Goal: Obtain resource: Download file/media

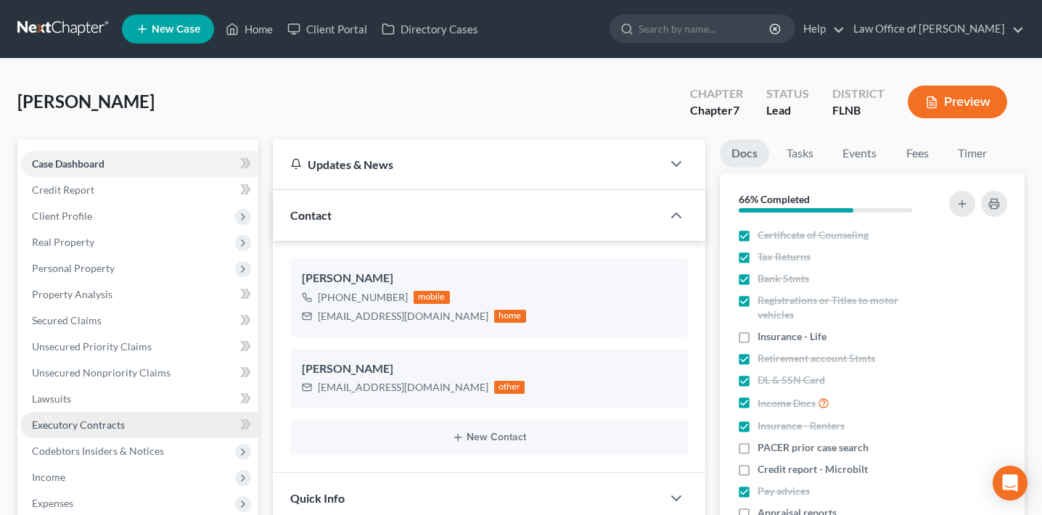
scroll to position [267, 0]
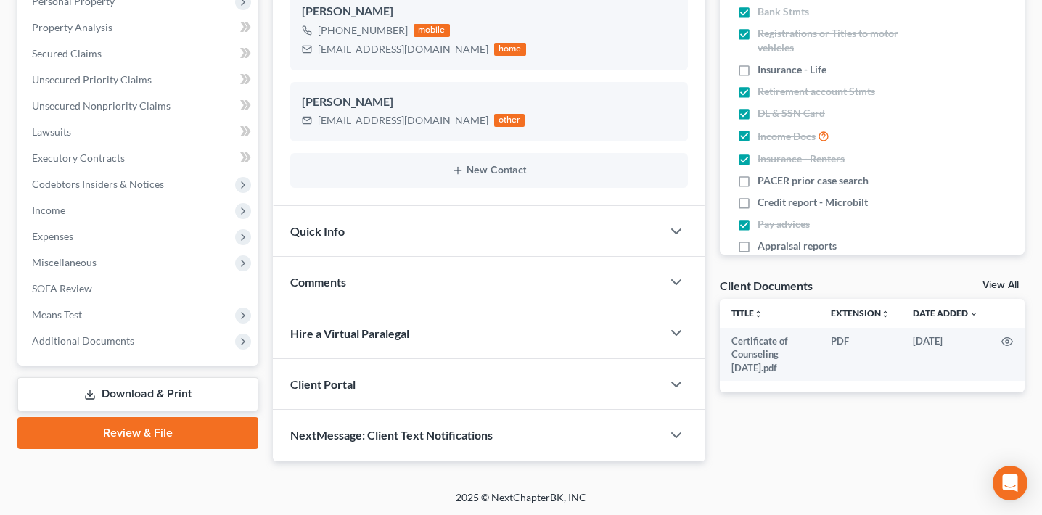
click at [115, 355] on div "Case Dashboard Payments Invoices Payments Payments Credit Report Client Profile…" at bounding box center [137, 118] width 241 height 493
click at [116, 347] on span "Additional Documents" at bounding box center [139, 341] width 238 height 26
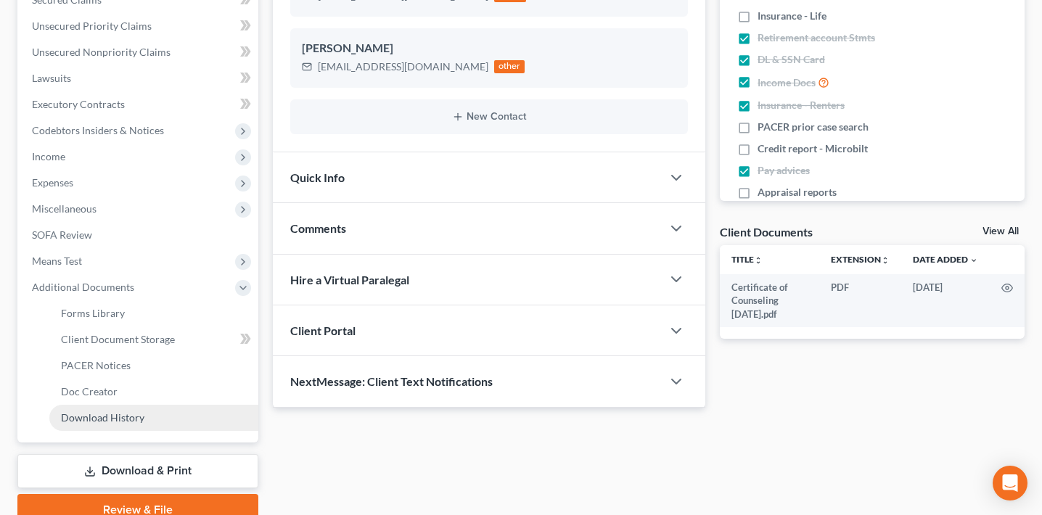
click at [132, 422] on span "Download History" at bounding box center [102, 417] width 83 height 12
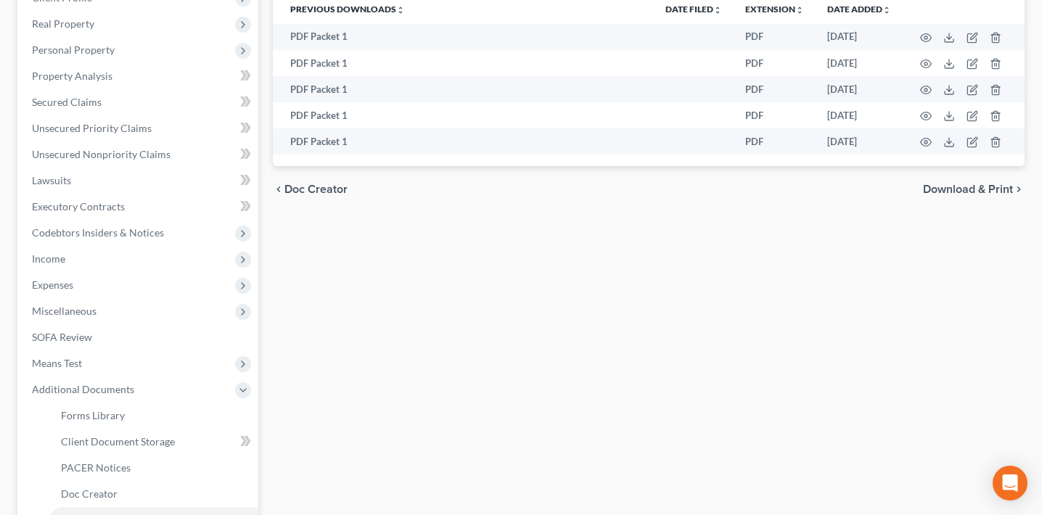
scroll to position [249, 0]
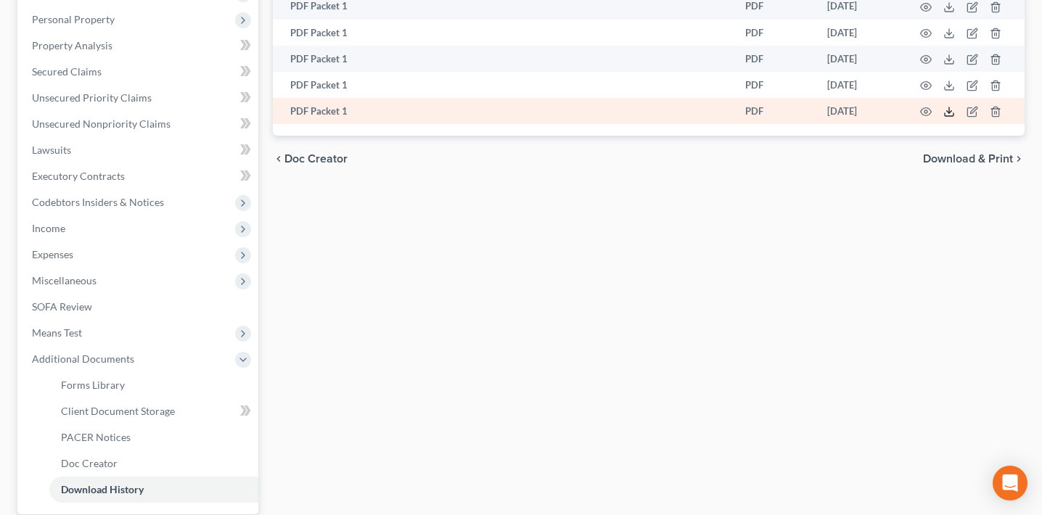
click at [947, 109] on icon at bounding box center [949, 112] width 12 height 12
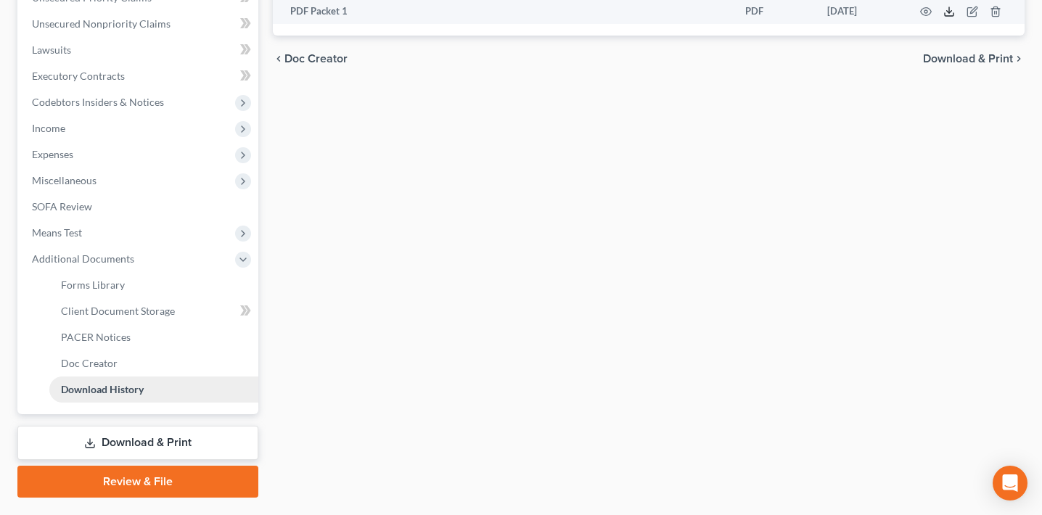
scroll to position [385, 0]
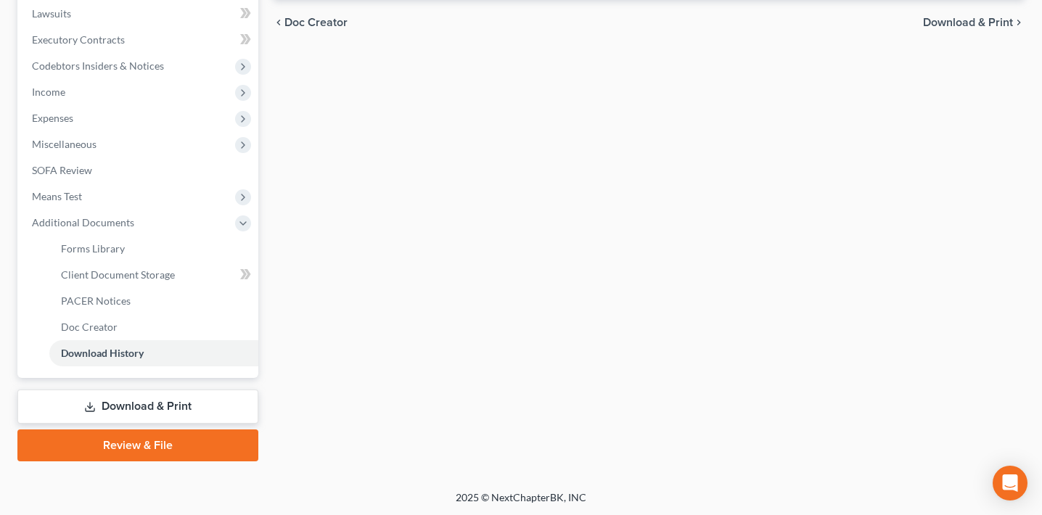
click at [133, 418] on link "Download & Print" at bounding box center [137, 407] width 241 height 34
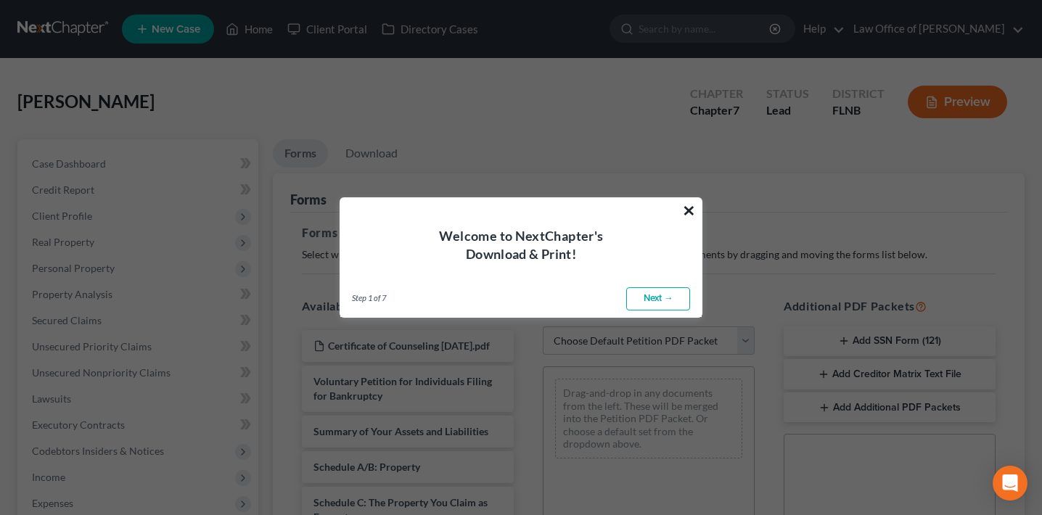
click at [690, 207] on button "×" at bounding box center [689, 210] width 14 height 23
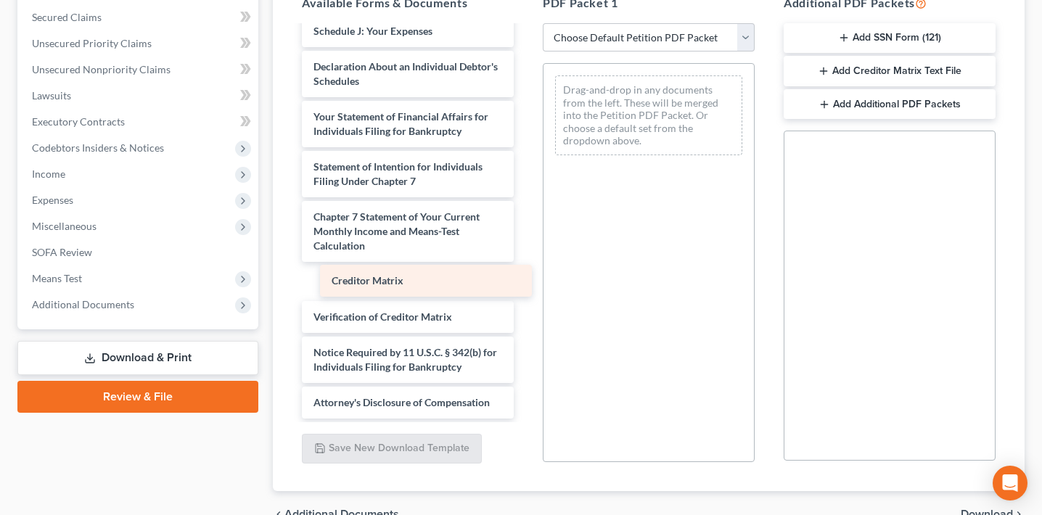
scroll to position [419, 0]
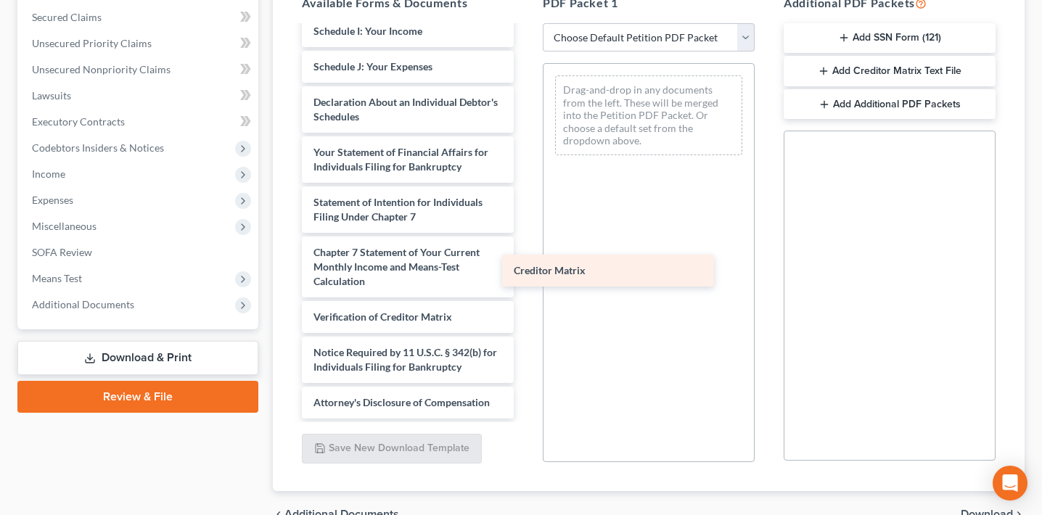
drag, startPoint x: 419, startPoint y: 273, endPoint x: 620, endPoint y: 262, distance: 201.2
click at [525, 263] on div "Creditor Matrix Certificate of Counseling [DATE].pdf Voluntary Petition for Ind…" at bounding box center [407, 21] width 235 height 796
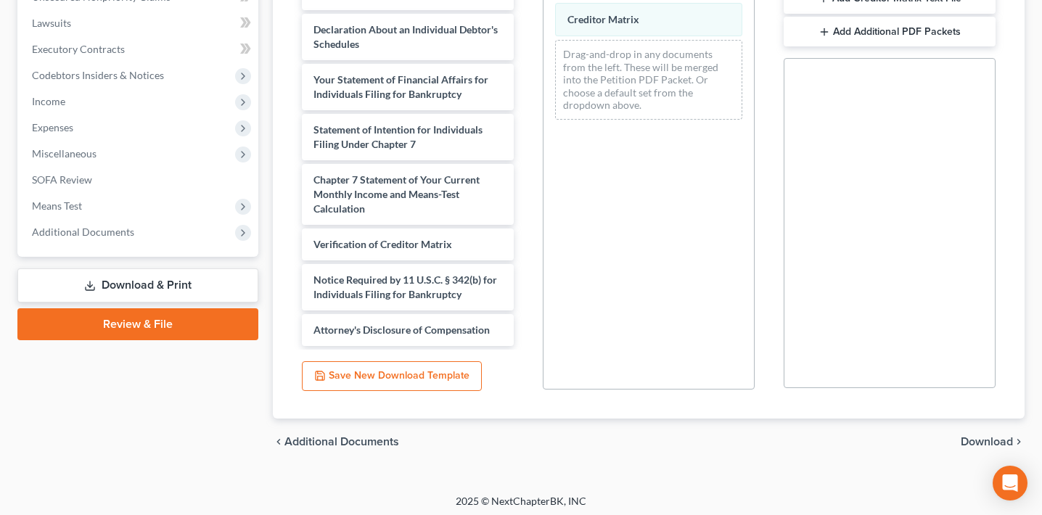
click at [981, 442] on span "Download" at bounding box center [986, 442] width 52 height 12
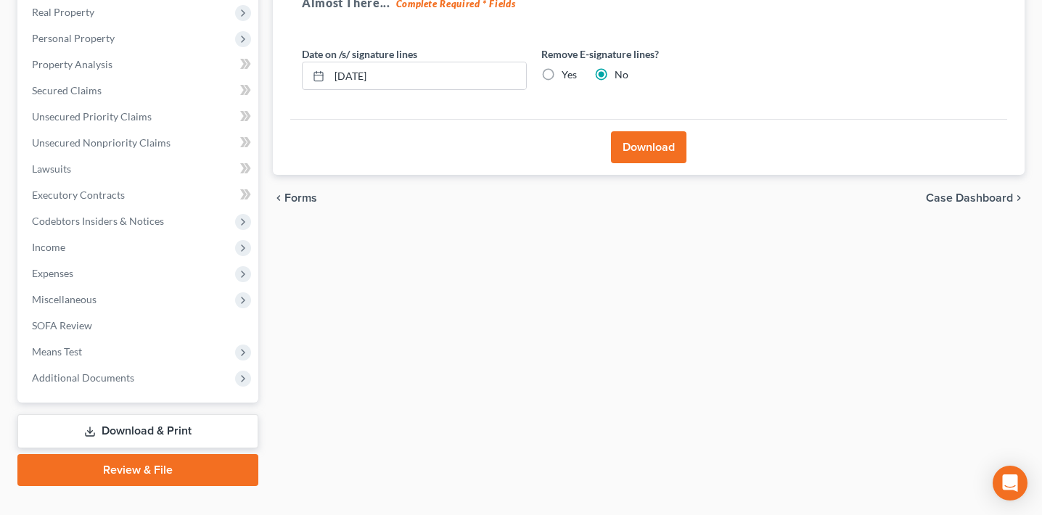
scroll to position [24, 0]
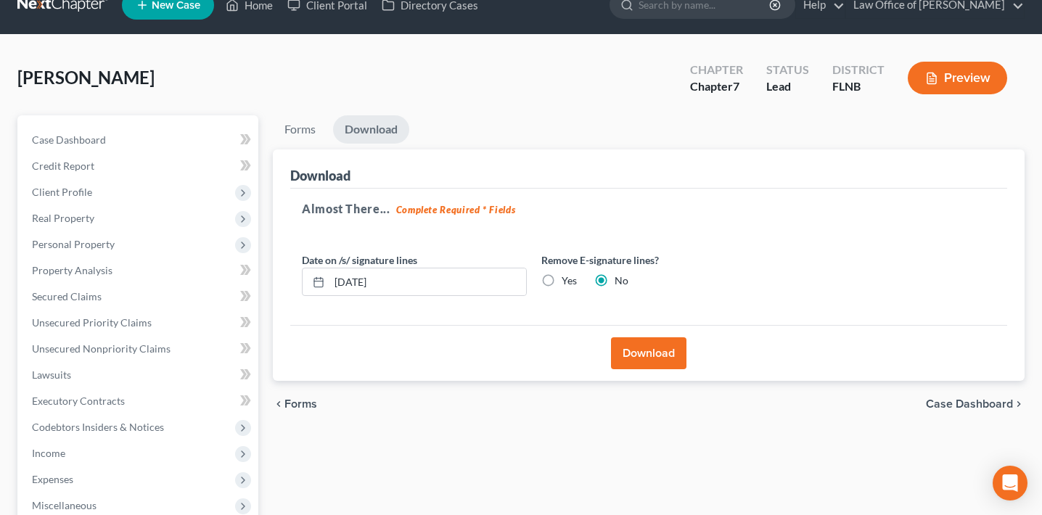
click at [672, 362] on button "Download" at bounding box center [648, 353] width 75 height 32
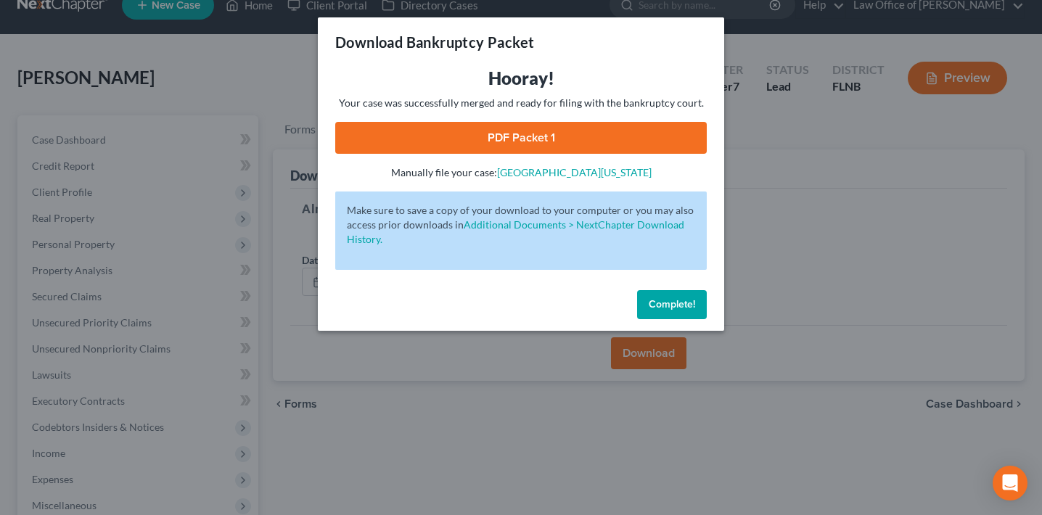
click at [559, 132] on link "PDF Packet 1" at bounding box center [520, 138] width 371 height 32
click at [689, 302] on span "Complete!" at bounding box center [671, 304] width 46 height 12
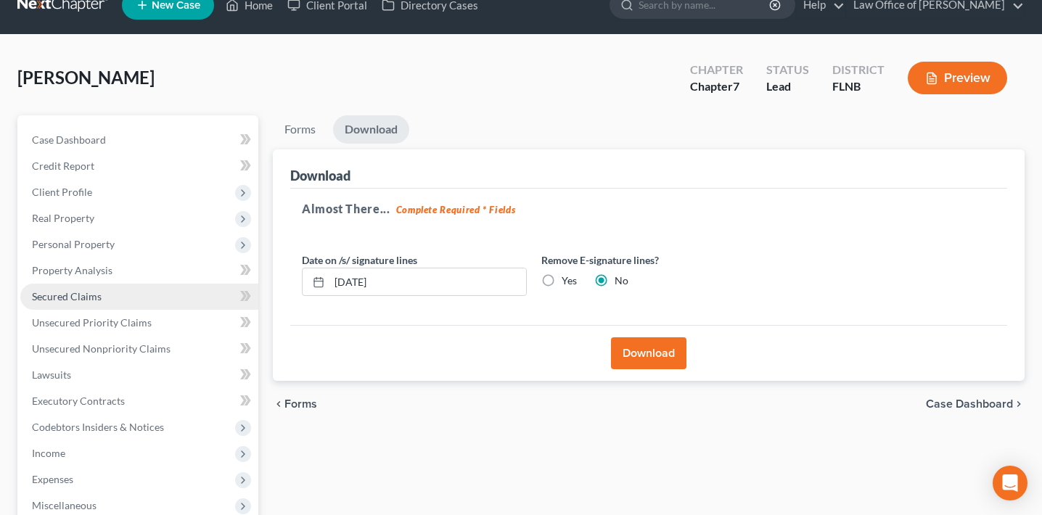
click at [106, 305] on link "Secured Claims" at bounding box center [139, 297] width 238 height 26
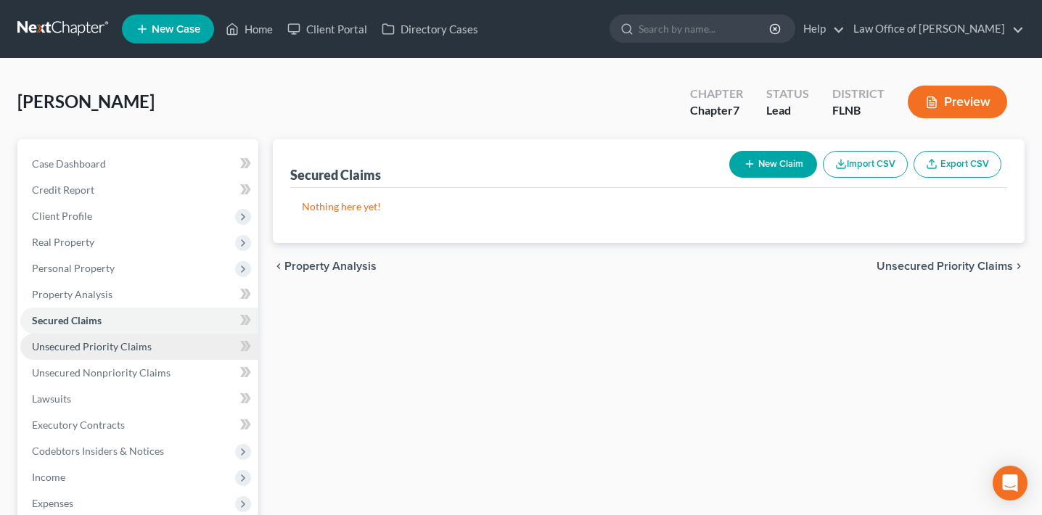
click at [122, 335] on link "Unsecured Priority Claims" at bounding box center [139, 347] width 238 height 26
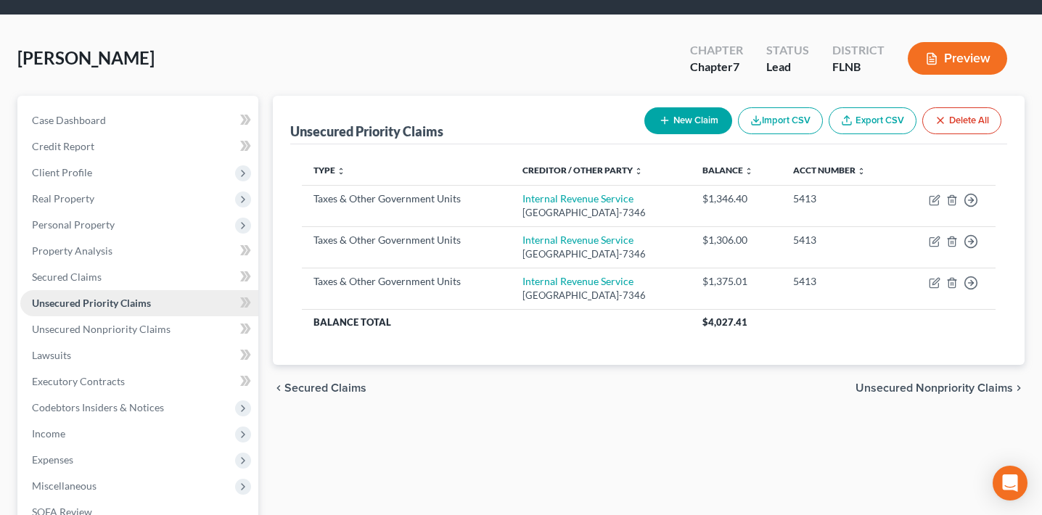
scroll to position [44, 0]
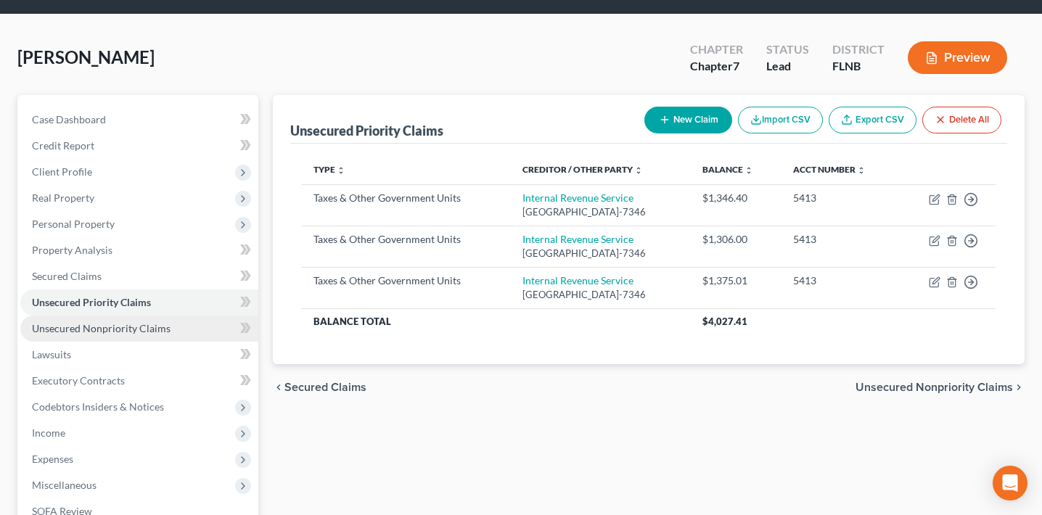
click at [123, 337] on link "Unsecured Nonpriority Claims" at bounding box center [139, 329] width 238 height 26
